Goal: Transaction & Acquisition: Download file/media

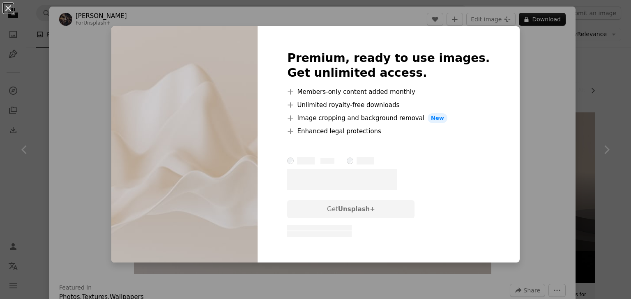
scroll to position [2281, 0]
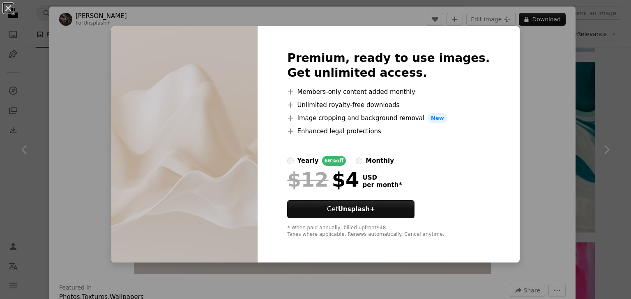
click at [527, 68] on div "An X shape Premium, ready to use images. Get unlimited access. A plus sign Memb…" at bounding box center [315, 149] width 631 height 299
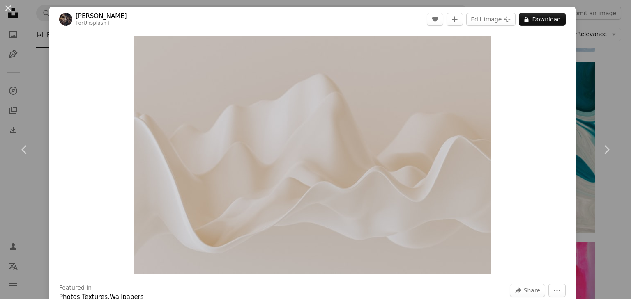
click at [600, 63] on div "An X shape Chevron left Chevron right [PERSON_NAME] For Unsplash+ A heart A plu…" at bounding box center [315, 149] width 631 height 299
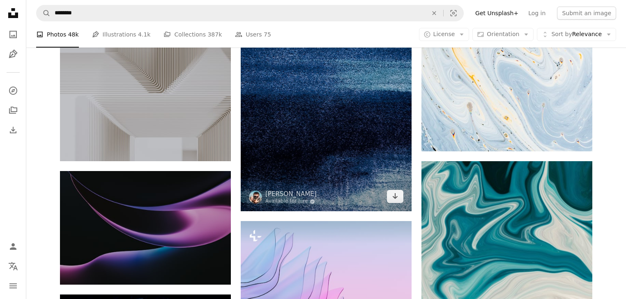
scroll to position [2183, 0]
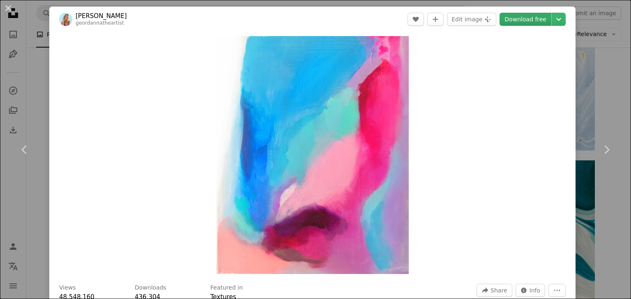
click at [518, 24] on link "Download free" at bounding box center [525, 19] width 52 height 13
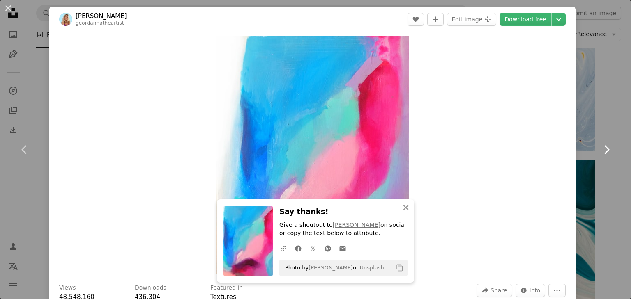
click at [593, 152] on link "Chevron right" at bounding box center [606, 149] width 49 height 79
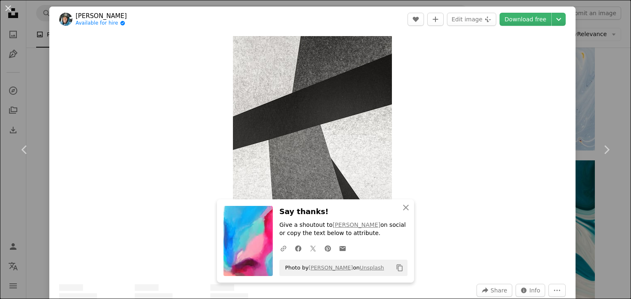
click at [593, 88] on div "An X shape Chevron left Chevron right [PERSON_NAME] Available for hire A checkm…" at bounding box center [315, 149] width 631 height 299
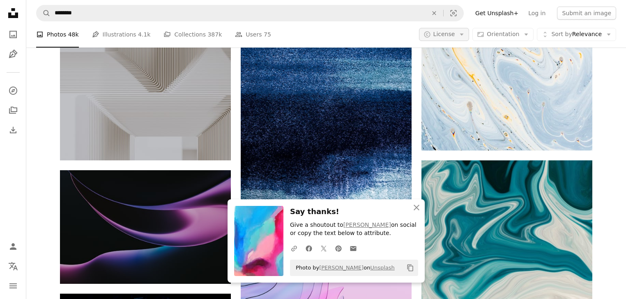
click at [460, 38] on button "A copyright icon © License Arrow down" at bounding box center [444, 34] width 51 height 13
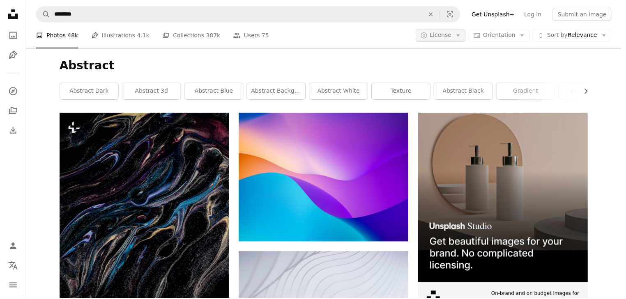
scroll to position [2183, 0]
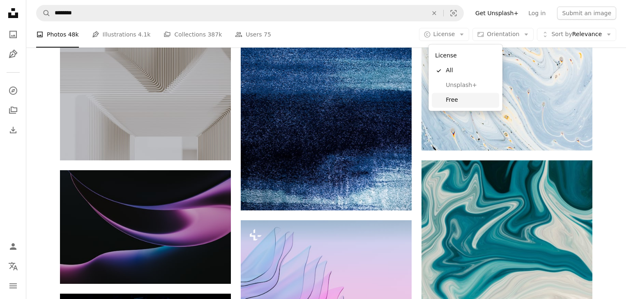
click at [465, 96] on span "Free" at bounding box center [471, 100] width 50 height 8
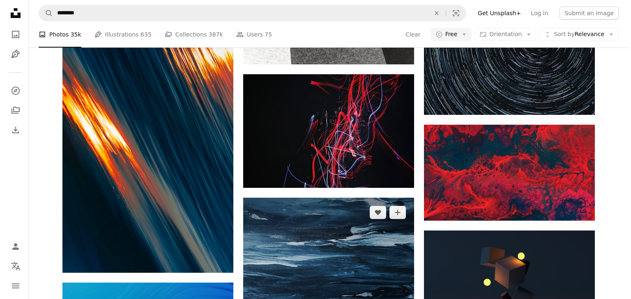
scroll to position [2333, 0]
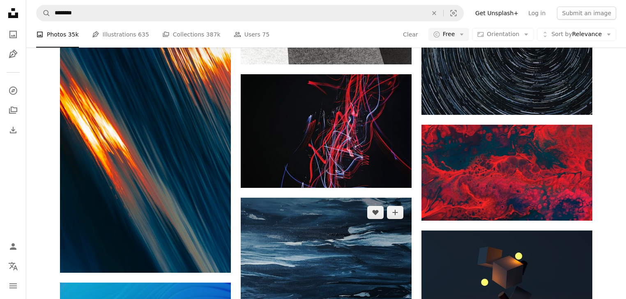
click at [365, 198] on img at bounding box center [326, 283] width 171 height 171
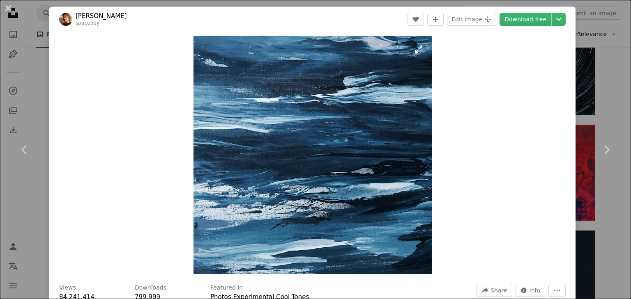
click at [330, 140] on img "Zoom in on this image" at bounding box center [312, 155] width 238 height 238
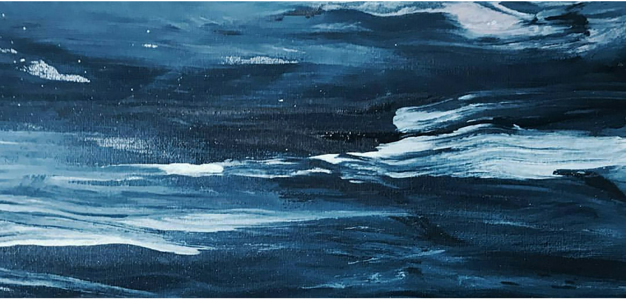
scroll to position [161, 0]
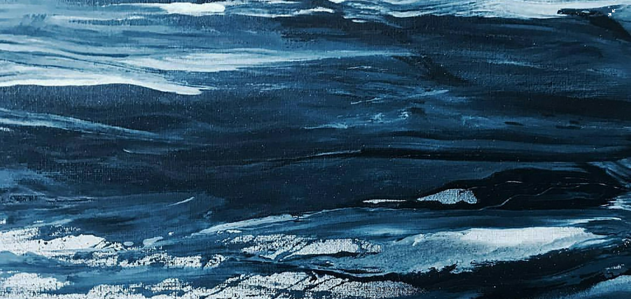
click at [330, 140] on img "Zoom out on this image" at bounding box center [316, 155] width 632 height 632
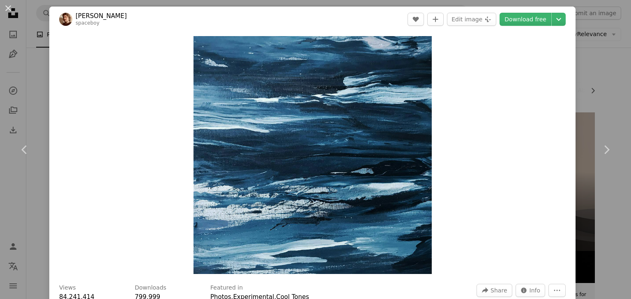
click at [580, 106] on div "An X shape Chevron left Chevron right [PERSON_NAME] spaceboy A heart A plus sig…" at bounding box center [315, 149] width 631 height 299
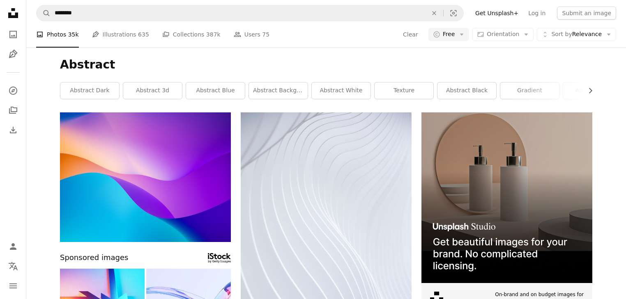
scroll to position [5553, 0]
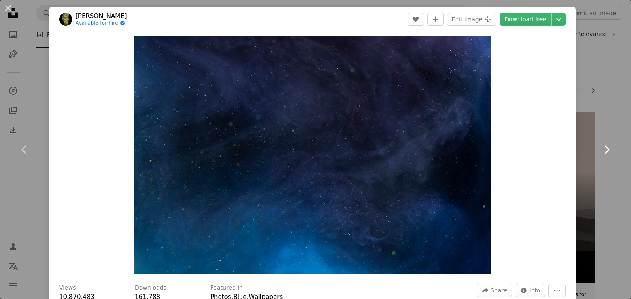
click at [603, 130] on link "Chevron right" at bounding box center [606, 149] width 49 height 79
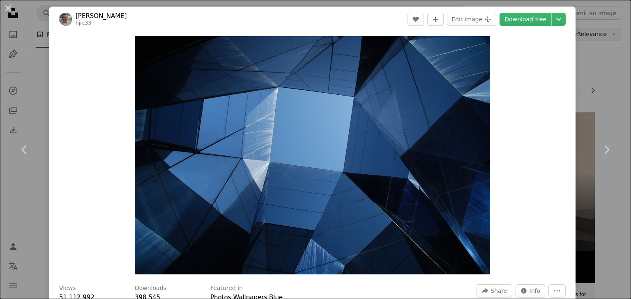
drag, startPoint x: 589, startPoint y: 34, endPoint x: 587, endPoint y: 30, distance: 4.4
click at [588, 33] on div "An X shape Chevron left Chevron right [PERSON_NAME] hjrc33 A heart A plus sign …" at bounding box center [315, 149] width 631 height 299
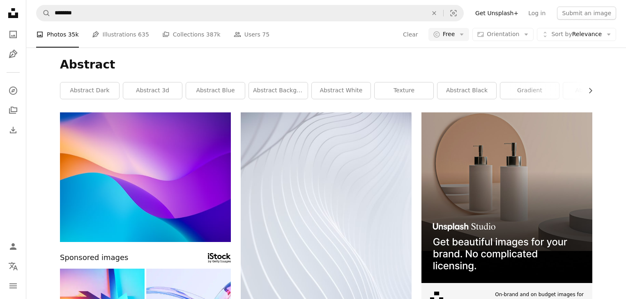
scroll to position [6572, 0]
click at [515, 37] on span "Orientation" at bounding box center [503, 34] width 32 height 7
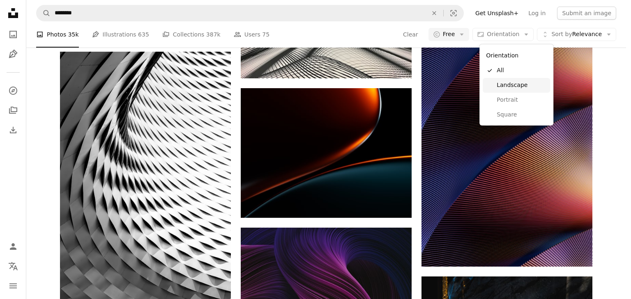
click at [513, 83] on span "Landscape" at bounding box center [522, 85] width 50 height 8
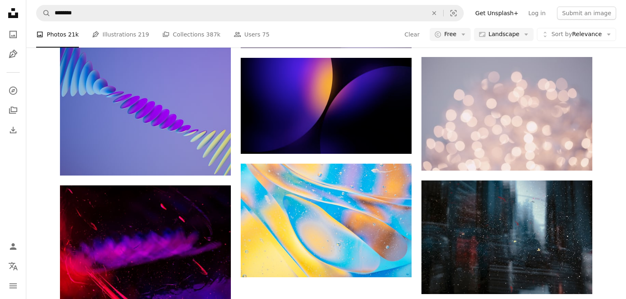
scroll to position [427, 0]
click at [514, 42] on div "A photo Photos 21k Pen Tool Illustrations 219 A stack of folders Collections 38…" at bounding box center [326, 34] width 580 height 26
click at [514, 39] on button "Aspect ratio Landscape Arrow down" at bounding box center [504, 34] width 60 height 13
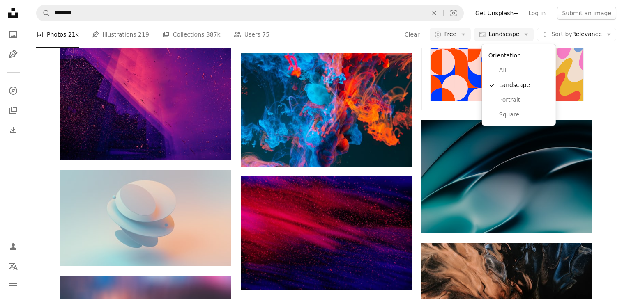
click at [607, 129] on body "Unsplash logo Unsplash Home A photo Pen Tool A compass A stack of folders Downl…" at bounding box center [313, 149] width 626 height 299
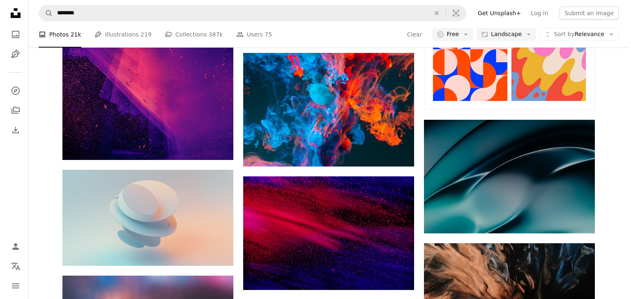
scroll to position [854, 0]
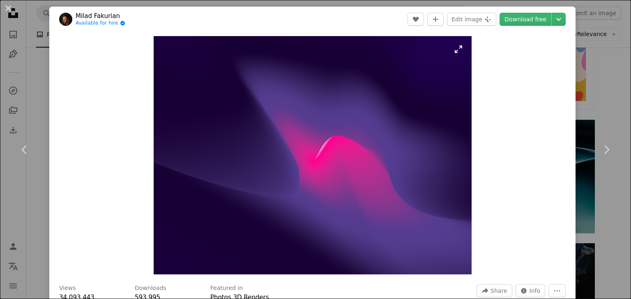
click at [398, 162] on img "Zoom in on this image" at bounding box center [313, 155] width 318 height 239
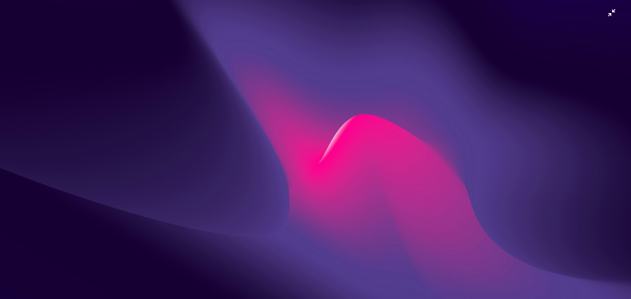
scroll to position [2, 0]
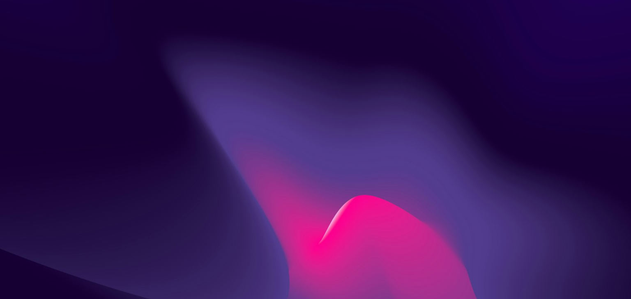
click at [398, 159] on img "Zoom out on this image" at bounding box center [316, 235] width 632 height 474
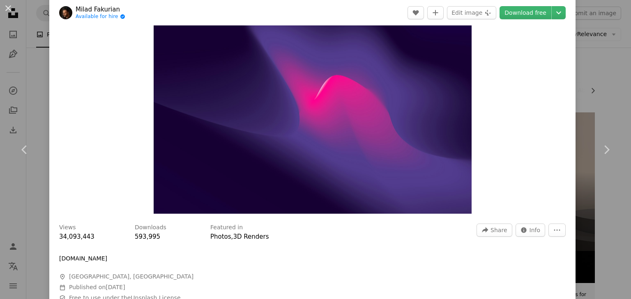
scroll to position [131, 0]
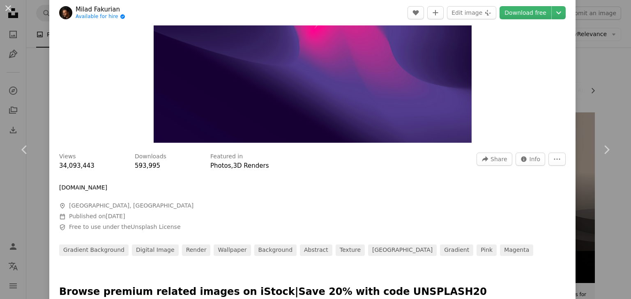
click at [608, 87] on div "An X shape Chevron left Chevron right Milad Fakurian Available for hire A check…" at bounding box center [315, 149] width 631 height 299
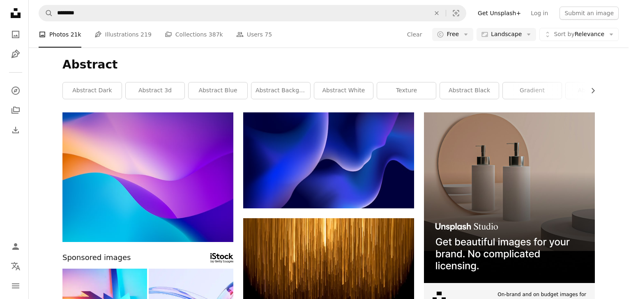
scroll to position [4567, 0]
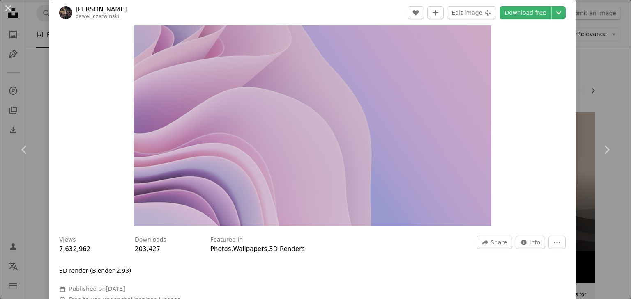
scroll to position [131, 0]
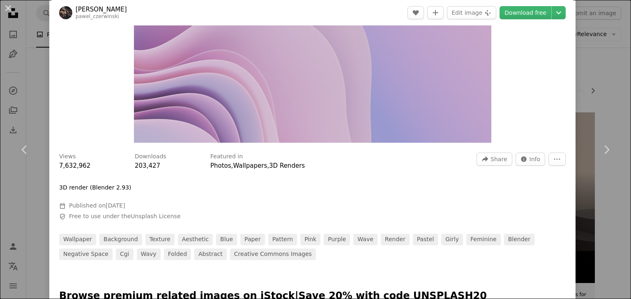
click at [96, 9] on link "[PERSON_NAME]" at bounding box center [101, 9] width 51 height 8
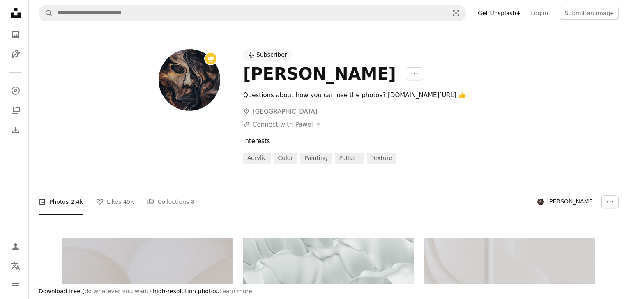
scroll to position [624, 0]
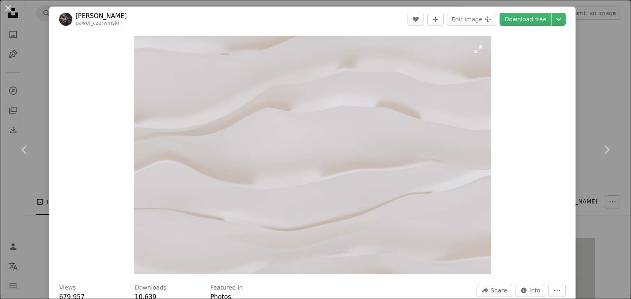
click at [363, 131] on img "Zoom in on this image" at bounding box center [312, 155] width 357 height 238
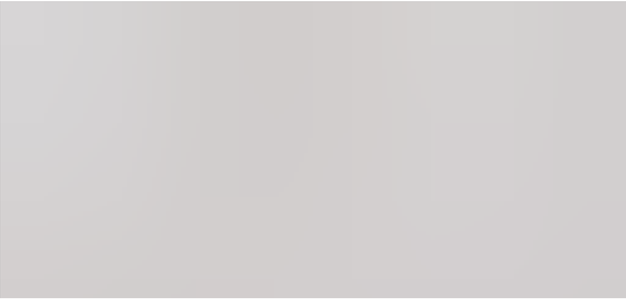
scroll to position [58, 0]
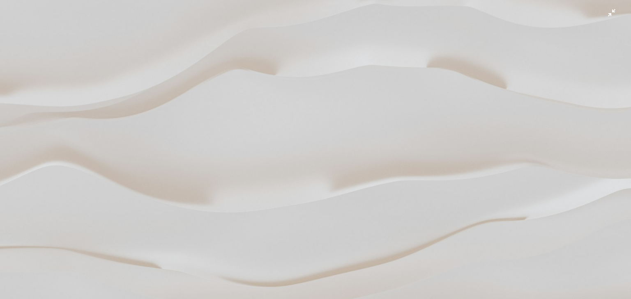
click at [361, 131] on img "Zoom out on this image" at bounding box center [316, 152] width 632 height 421
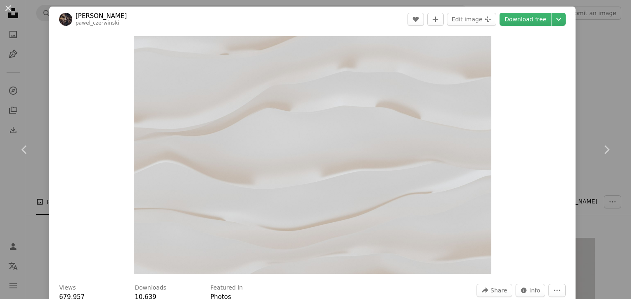
click at [584, 23] on div "An X shape Chevron left Chevron right [PERSON_NAME] pawel_czerwinski A heart A …" at bounding box center [315, 149] width 631 height 299
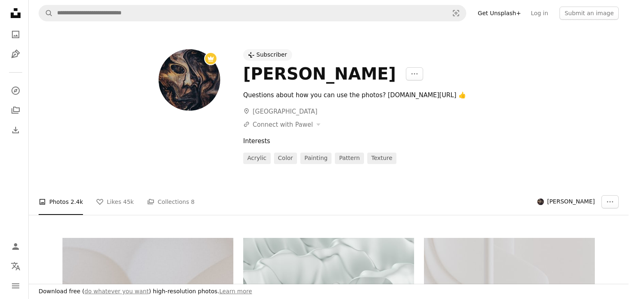
scroll to position [920, 0]
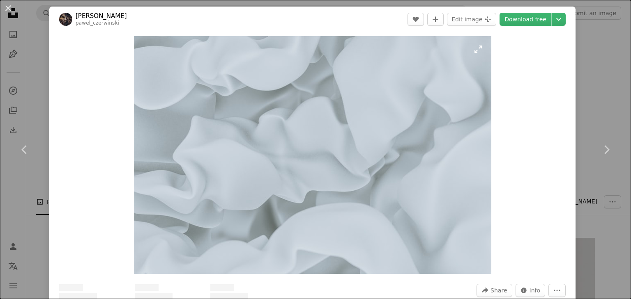
click at [263, 144] on img "Zoom in on this image" at bounding box center [312, 155] width 357 height 238
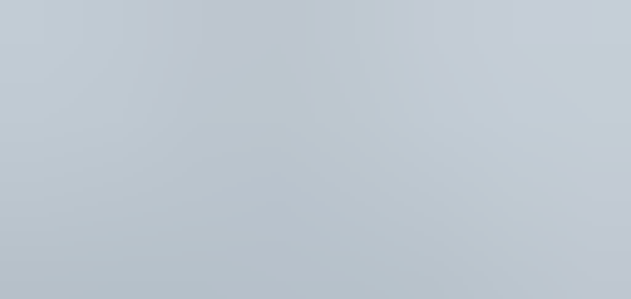
scroll to position [58, 0]
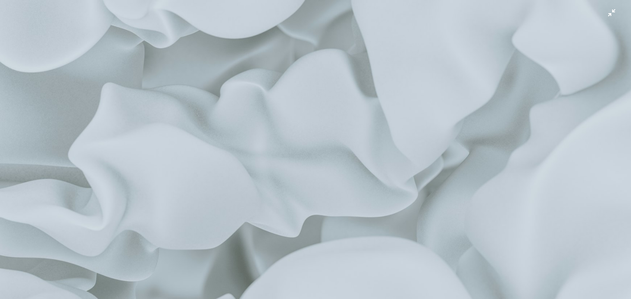
click at [273, 145] on img "Zoom out on this image" at bounding box center [316, 152] width 632 height 421
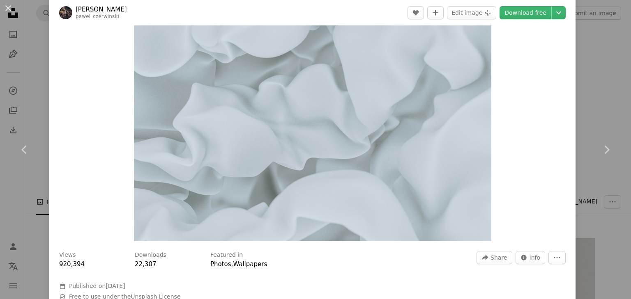
scroll to position [0, 0]
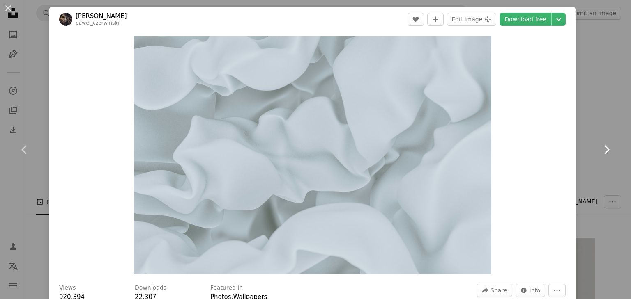
click at [591, 171] on link "Chevron right" at bounding box center [606, 149] width 49 height 79
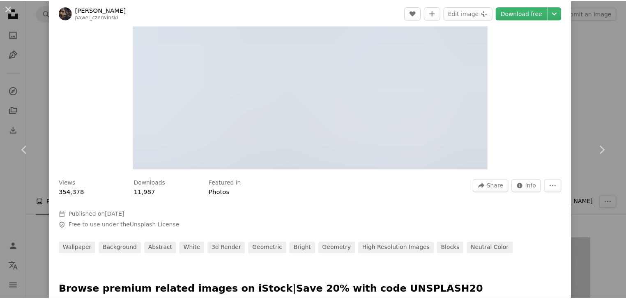
scroll to position [164, 0]
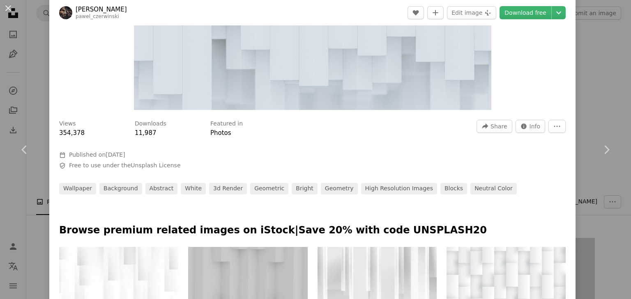
click at [601, 77] on div "An X shape Chevron left Chevron right [PERSON_NAME] pawel_czerwinski A heart A …" at bounding box center [315, 149] width 631 height 299
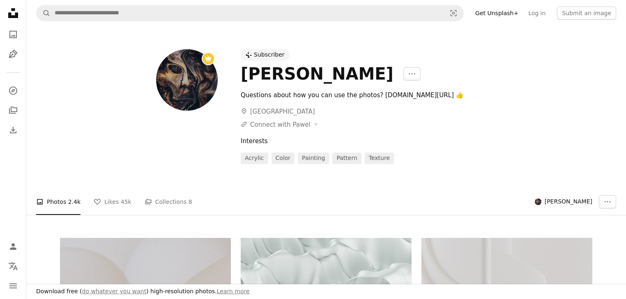
scroll to position [2103, 0]
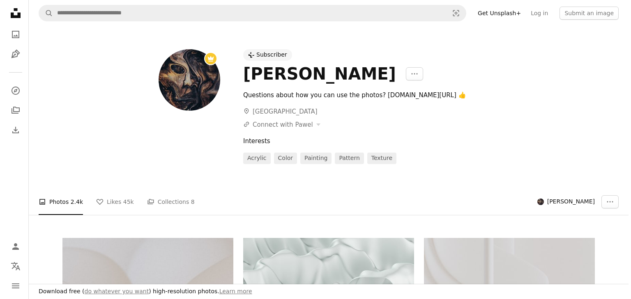
scroll to position [3286, 0]
